Goal: Task Accomplishment & Management: Manage account settings

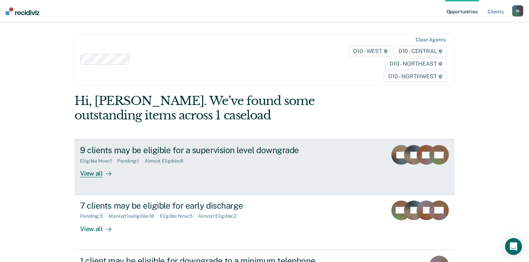
click at [191, 177] on div "9 clients may be eligible for a supervision level downgrade Eligible Now : 1 Pe…" at bounding box center [211, 161] width 263 height 32
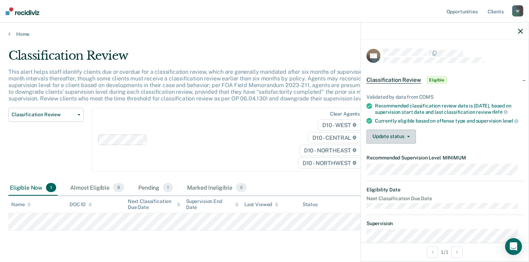
click at [399, 143] on button "Update status" at bounding box center [392, 137] width 50 height 14
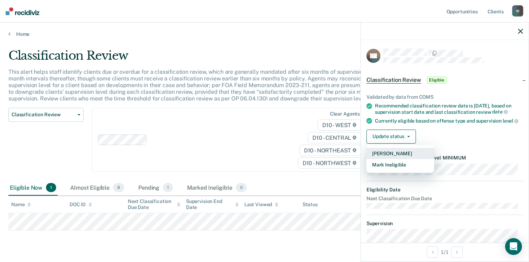
click at [392, 159] on button "[PERSON_NAME]" at bounding box center [401, 153] width 68 height 11
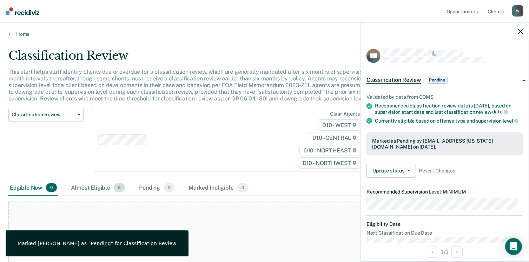
click at [112, 190] on div "Almost Eligible 8" at bounding box center [98, 187] width 57 height 15
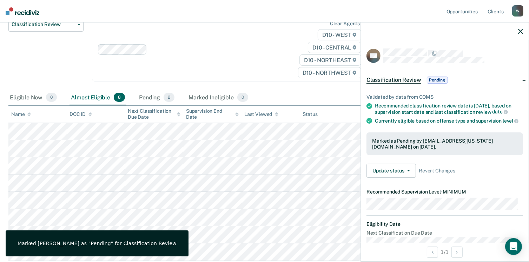
scroll to position [33, 0]
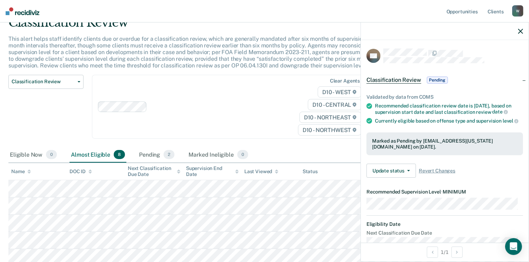
click at [518, 33] on icon "button" at bounding box center [520, 31] width 5 height 5
